Goal: Information Seeking & Learning: Find specific fact

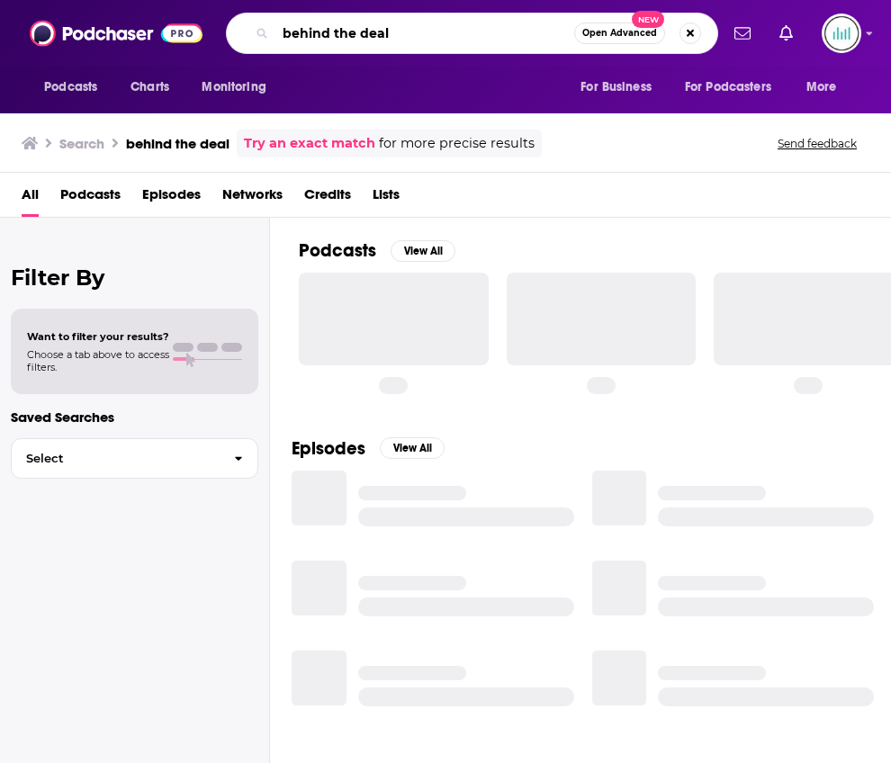
click at [349, 32] on input "behind the deal" at bounding box center [424, 33] width 299 height 29
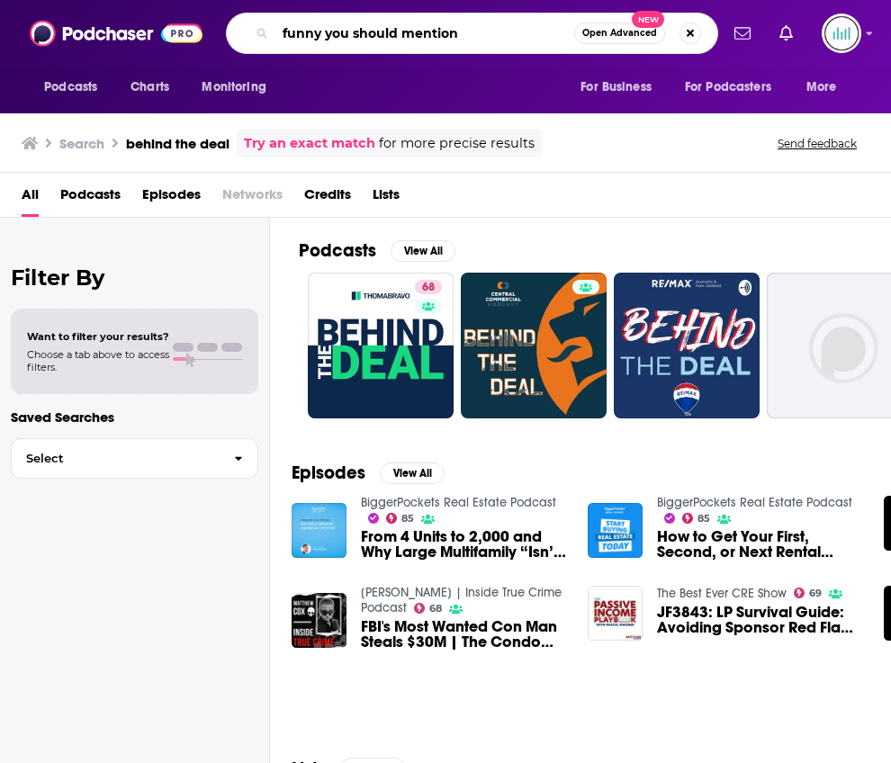
type input "funny you should mention"
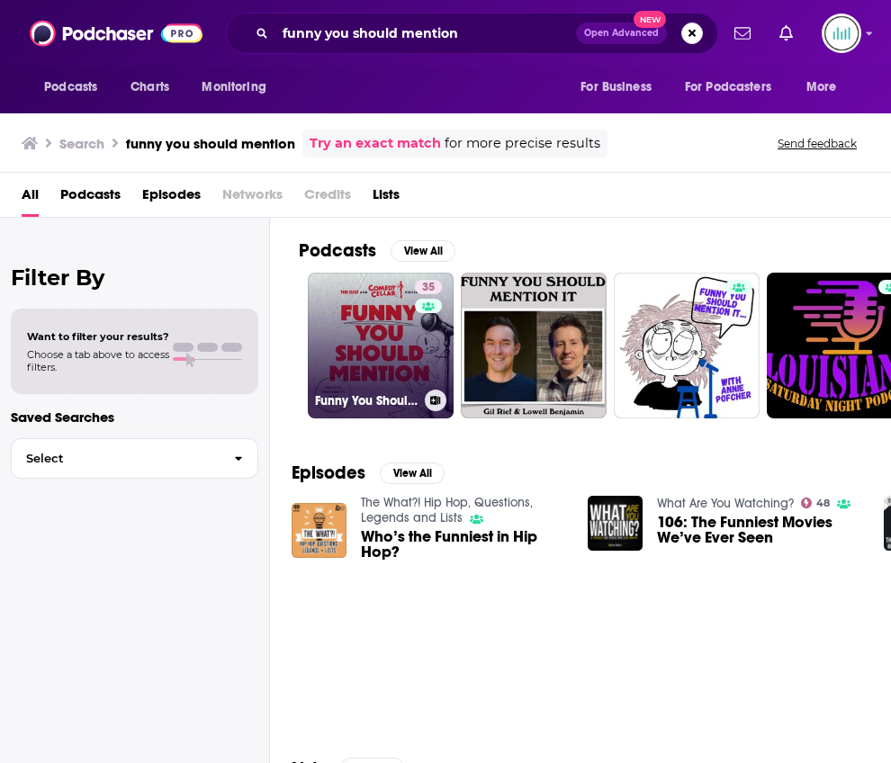
click at [398, 327] on link "35 Funny You Should Mention" at bounding box center [381, 346] width 146 height 146
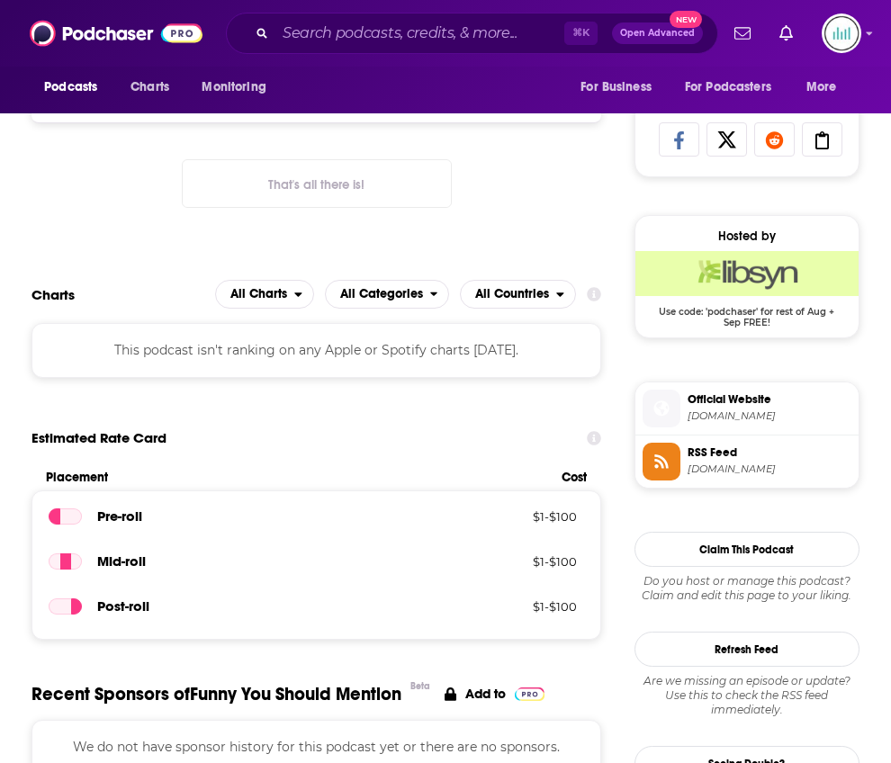
scroll to position [1177, 0]
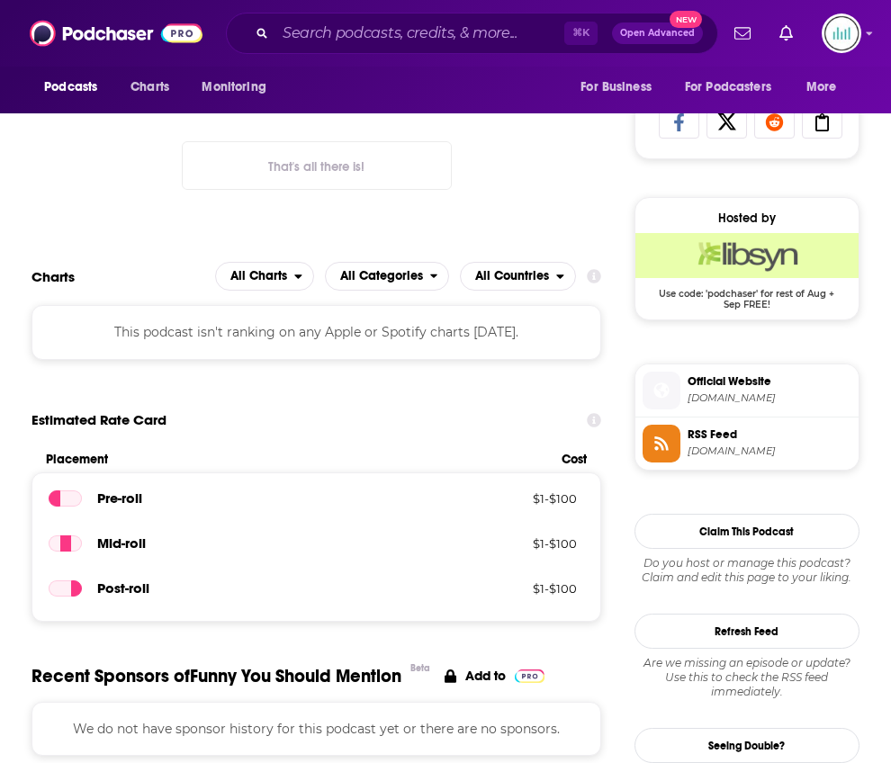
click at [725, 438] on span "RSS Feed" at bounding box center [770, 435] width 164 height 16
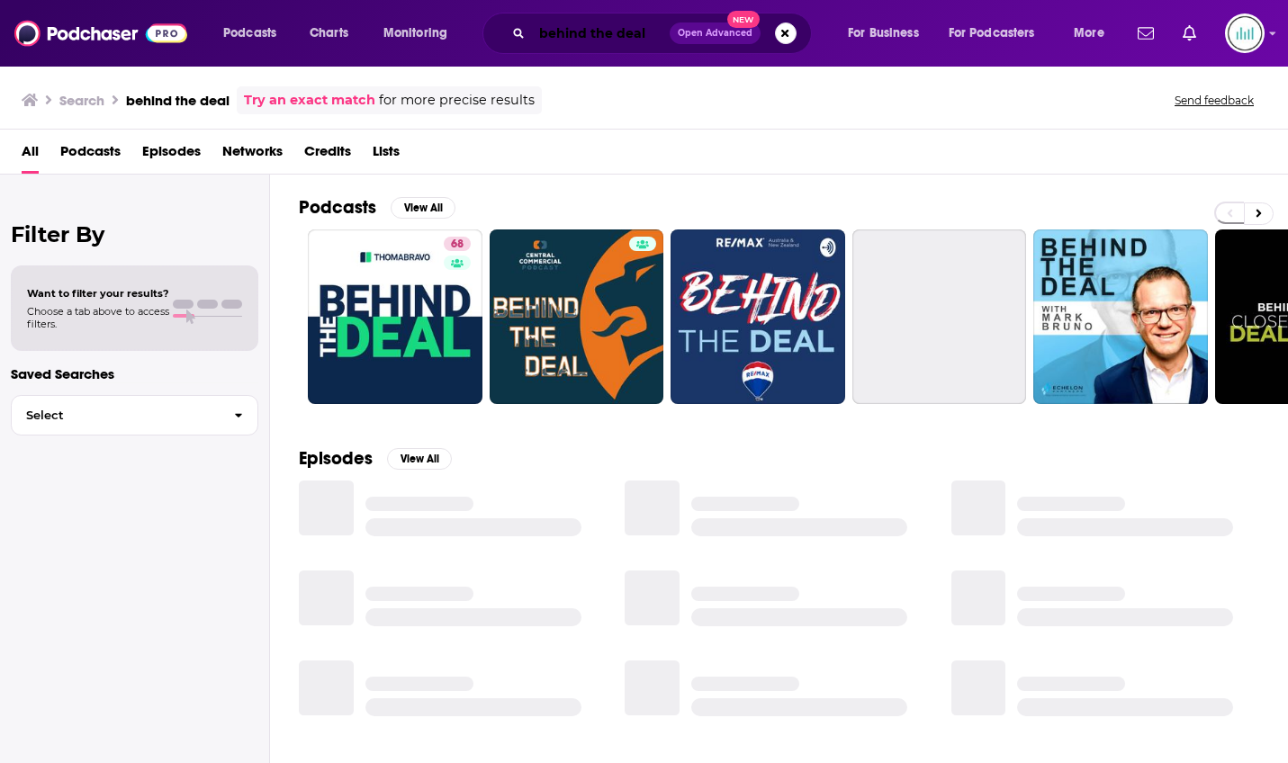
click at [597, 29] on input "behind the deal" at bounding box center [601, 33] width 138 height 29
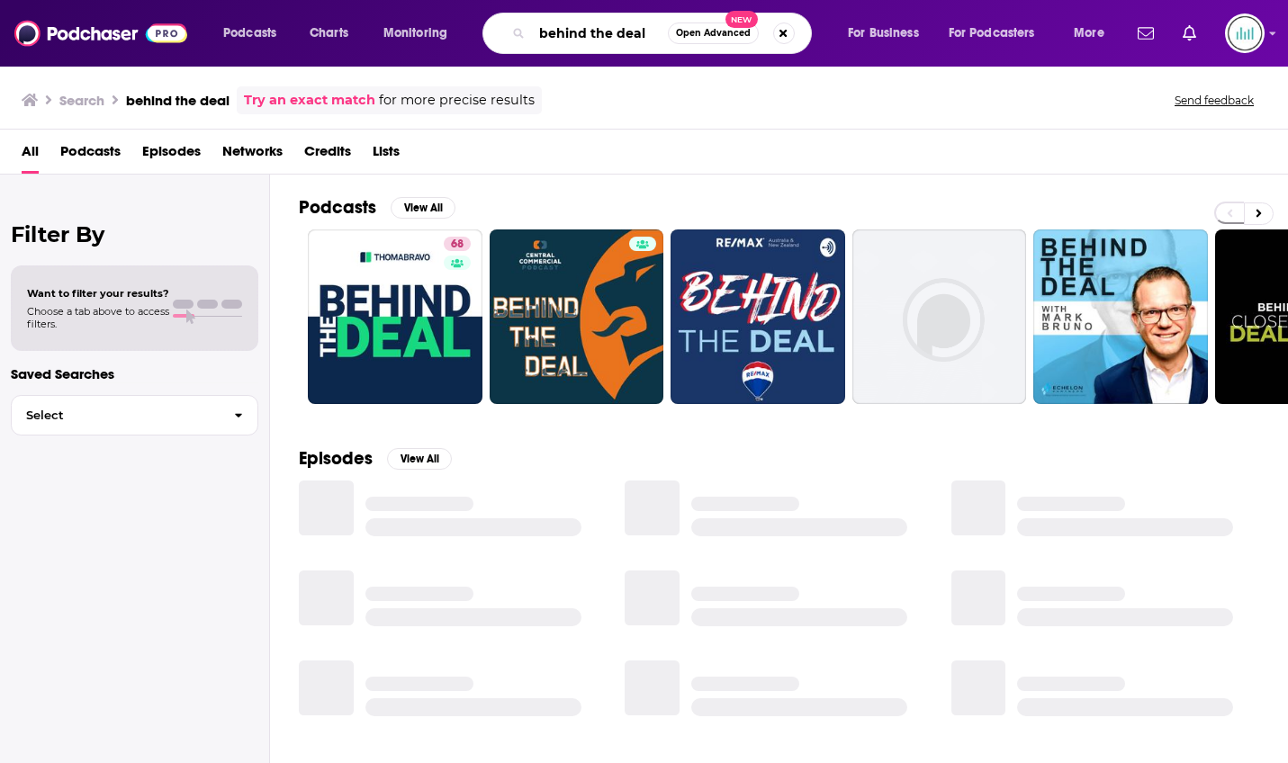
click at [597, 28] on input "behind the deal" at bounding box center [600, 33] width 136 height 29
type input "Graveyard tales"
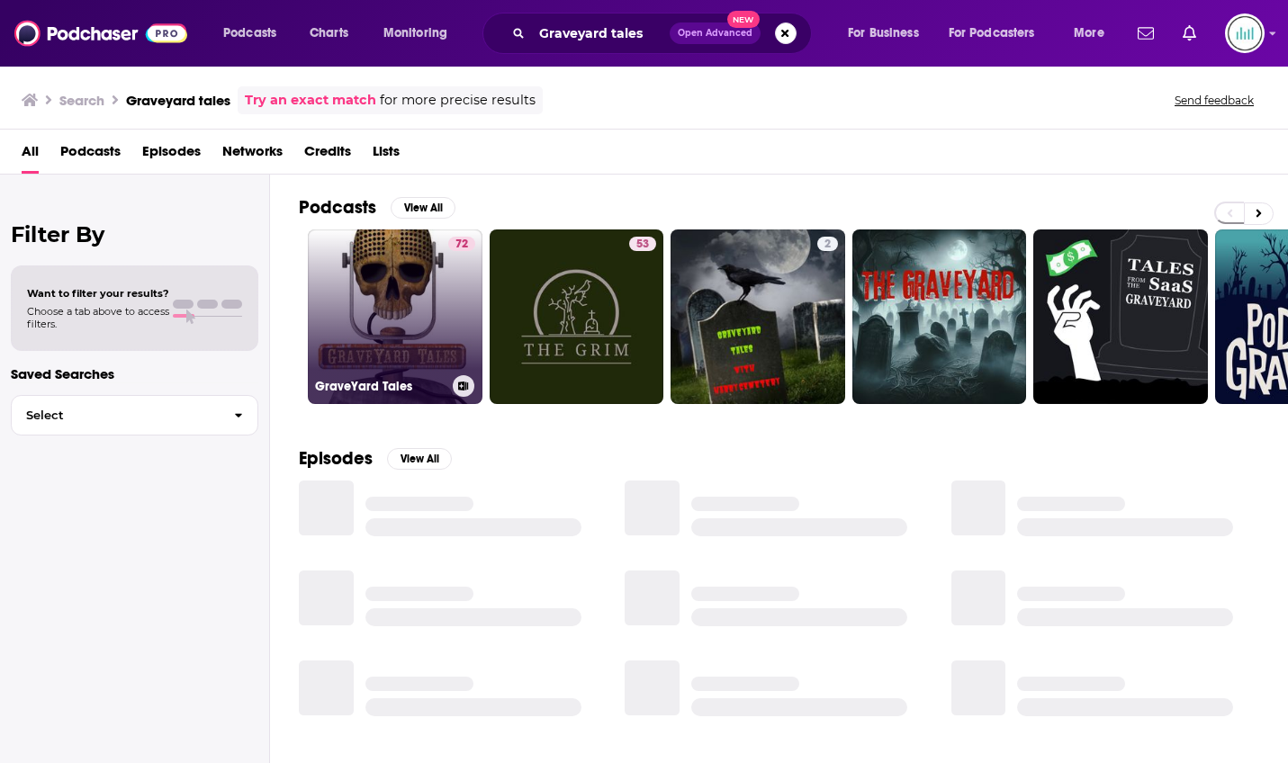
click at [369, 278] on link "72 GraveYard Tales" at bounding box center [395, 317] width 175 height 175
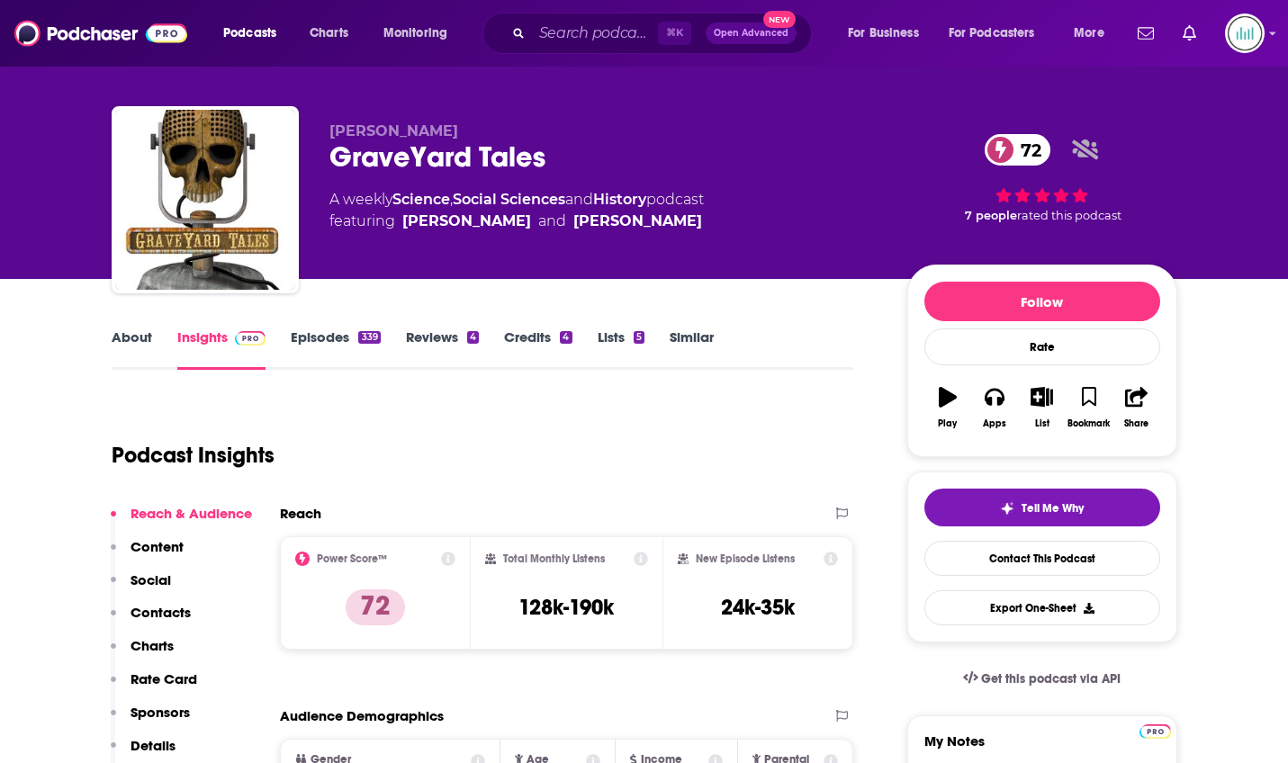
scroll to position [16, 0]
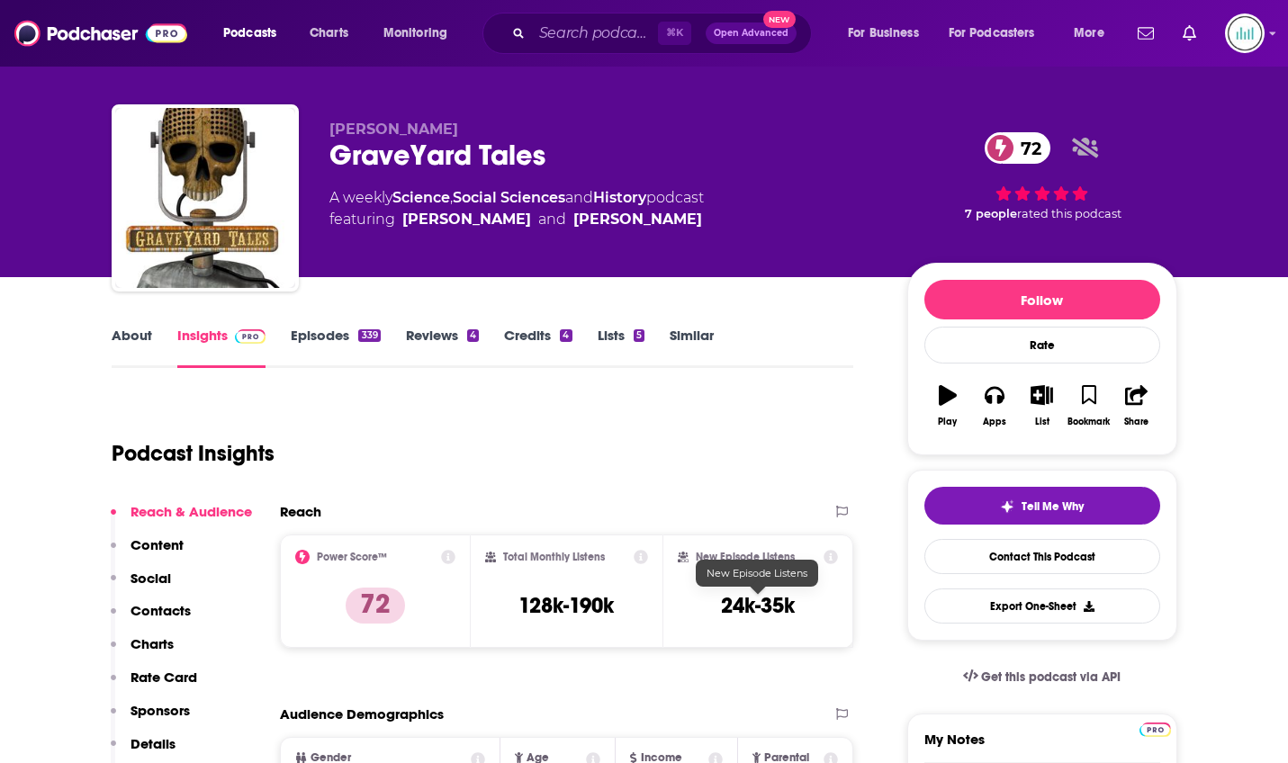
click at [779, 603] on h3 "24k-35k" at bounding box center [758, 605] width 74 height 27
click at [778, 603] on h3 "24k-35k" at bounding box center [758, 605] width 74 height 27
copy div "24k-35k Export One-Sheet"
